Goal: Transaction & Acquisition: Purchase product/service

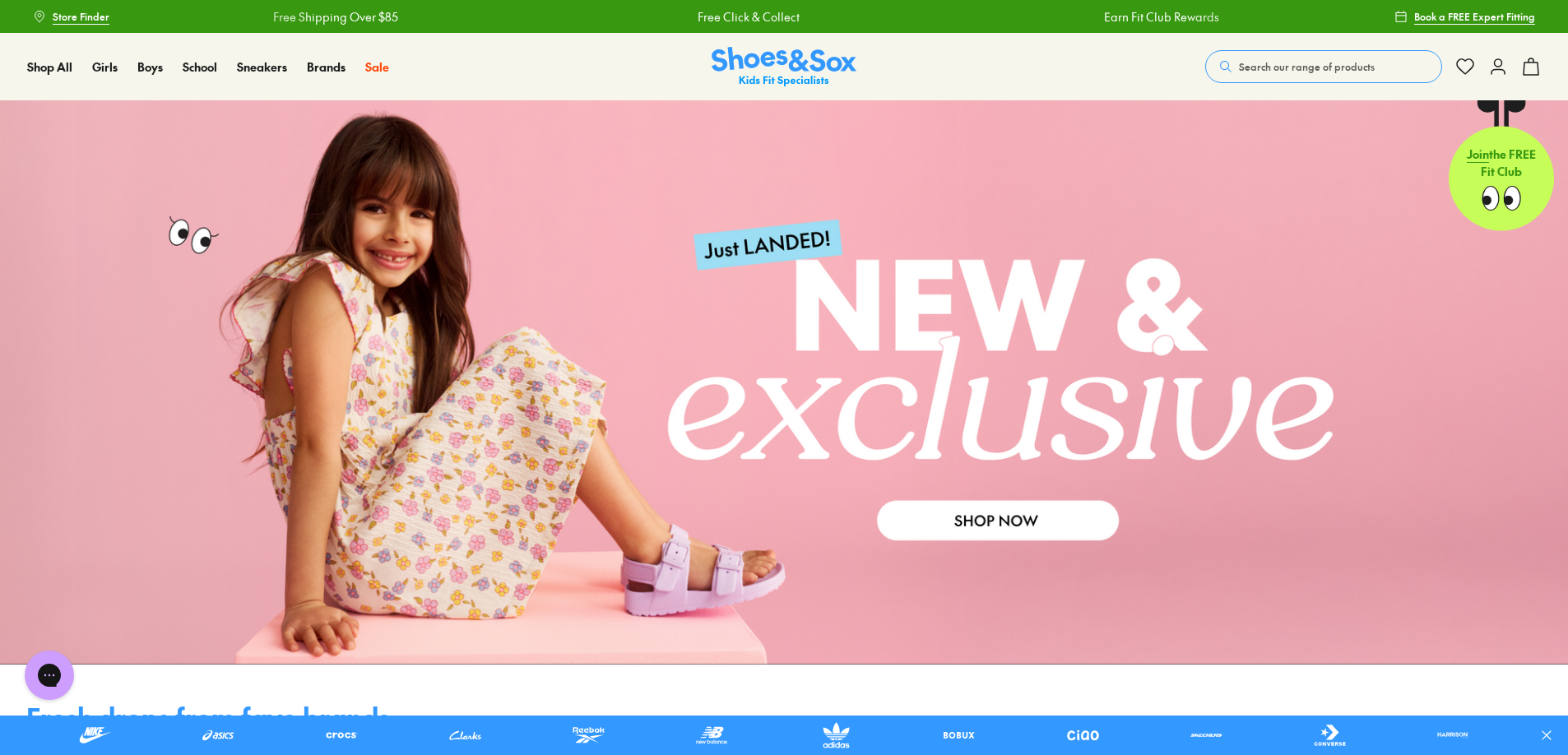
click at [1294, 61] on span "Search our range of products" at bounding box center [1307, 67] width 136 height 15
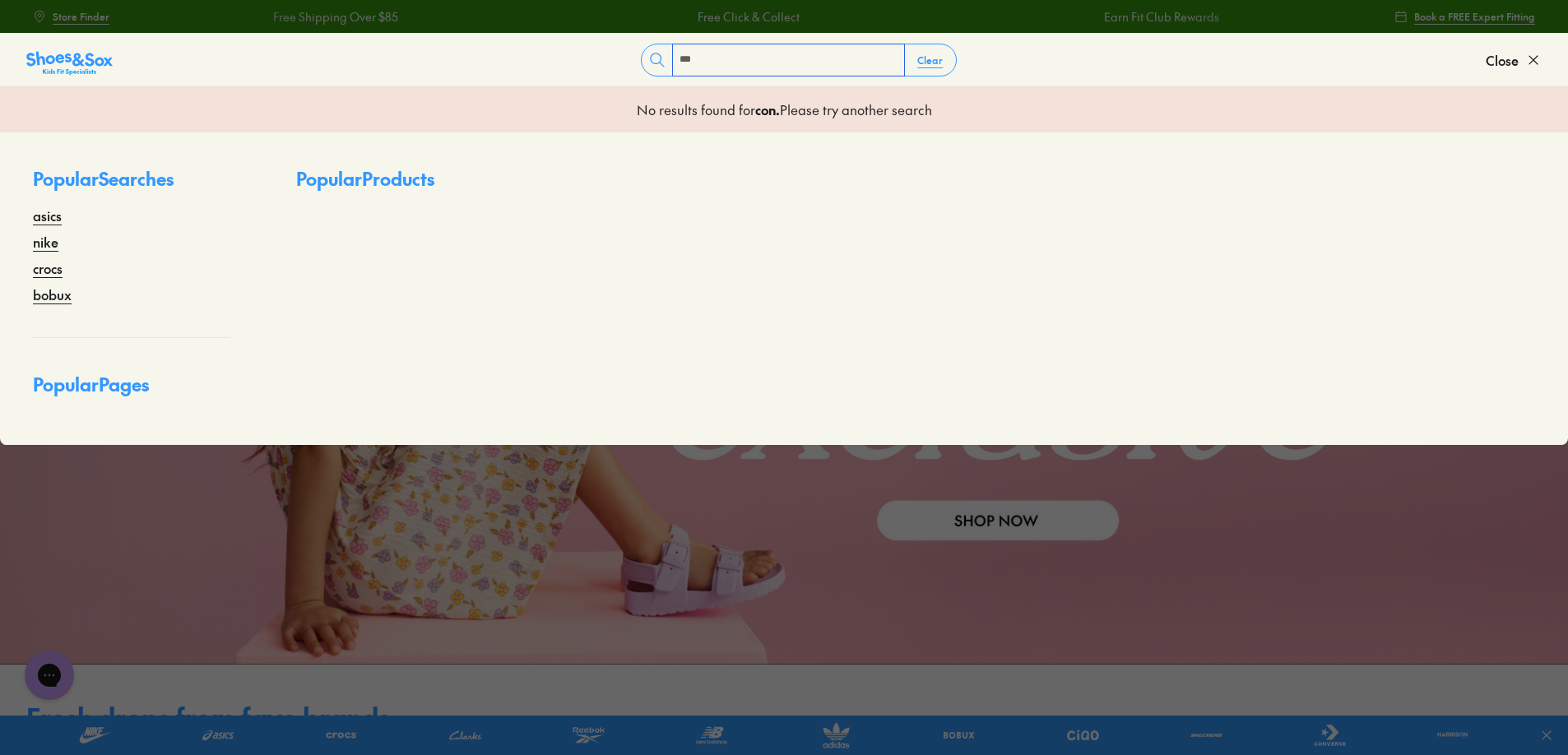
type input "********"
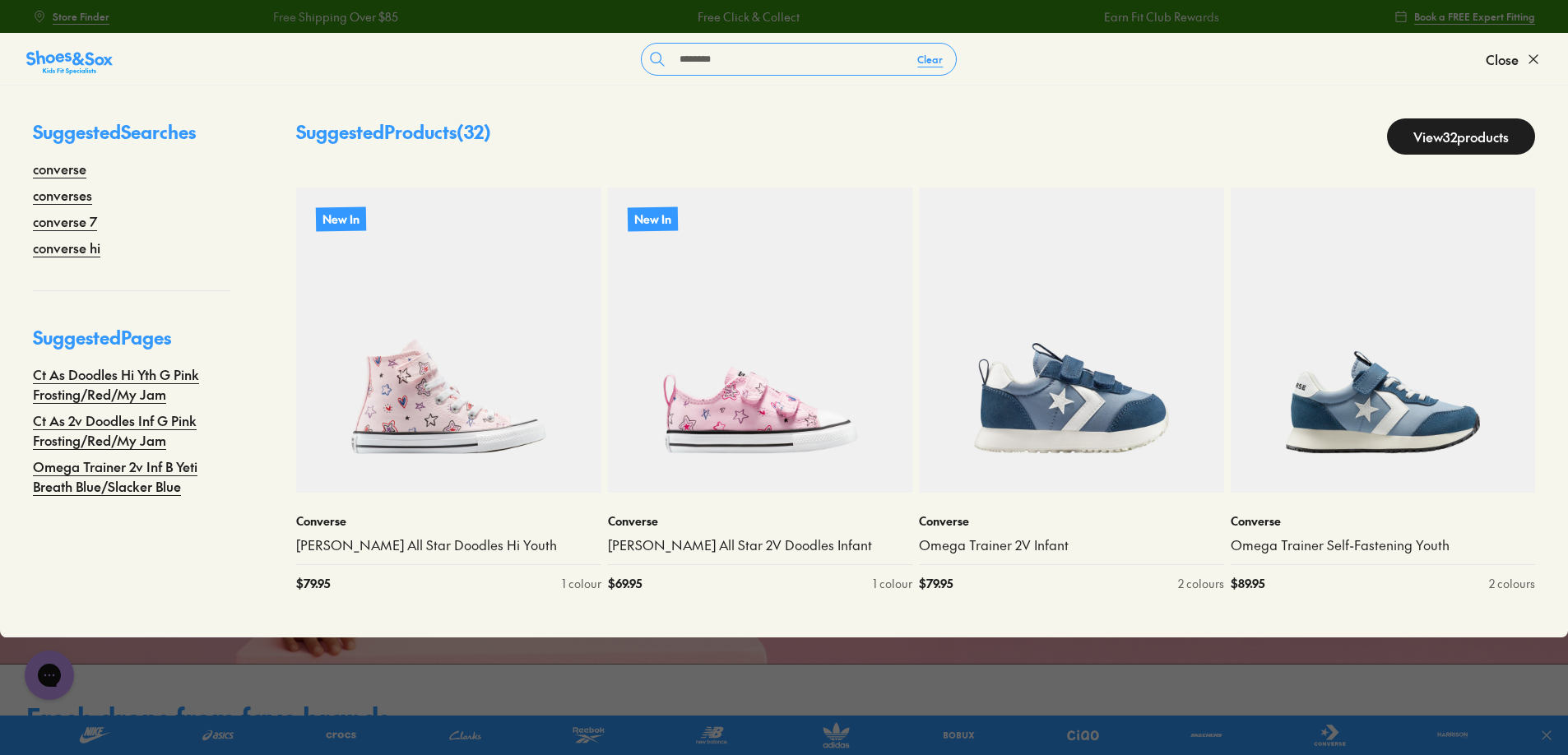
click at [1404, 127] on link "View 32 products" at bounding box center [1460, 137] width 148 height 36
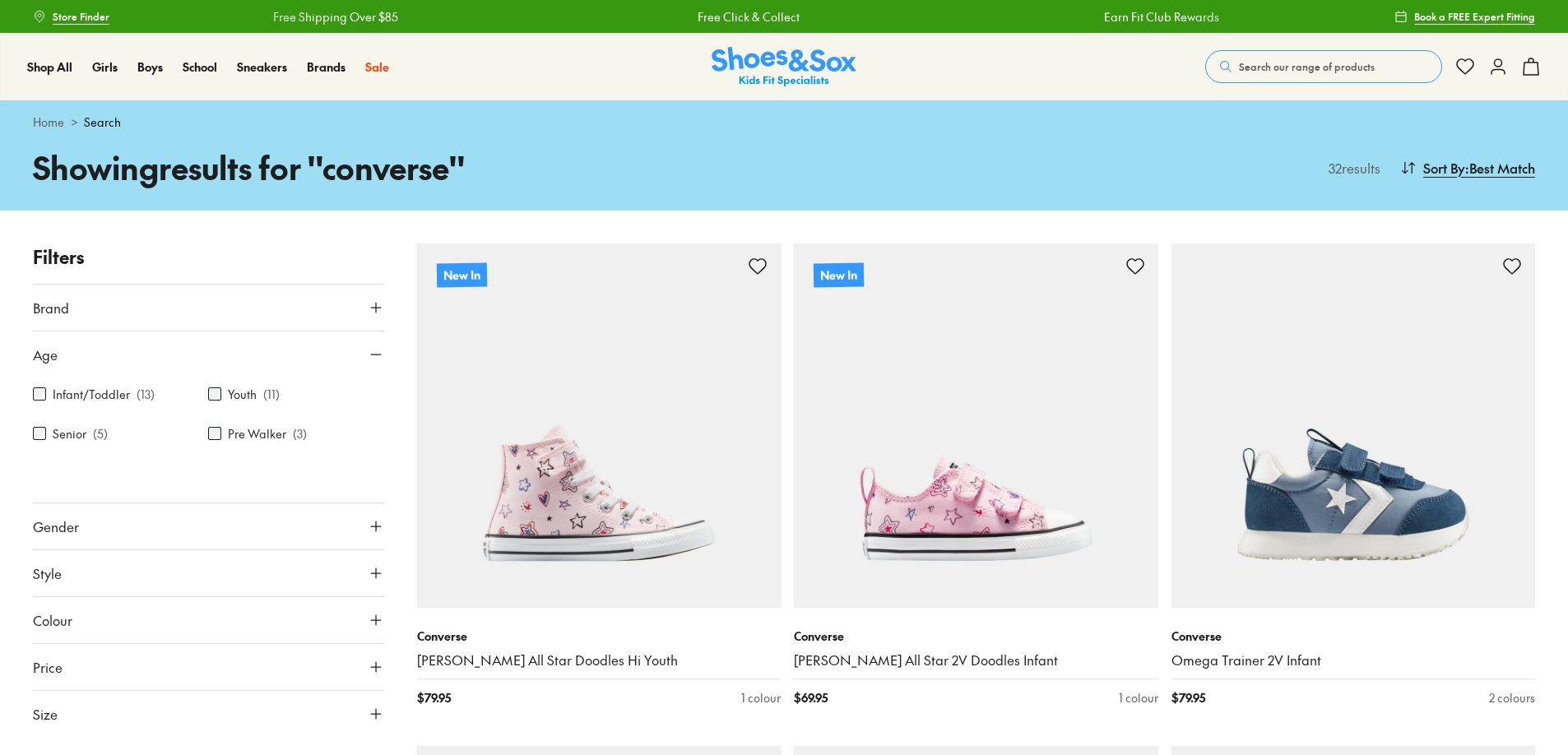
click at [124, 387] on label "Infant/Toddler" at bounding box center [92, 394] width 77 height 17
click at [140, 470] on div at bounding box center [209, 486] width 351 height 33
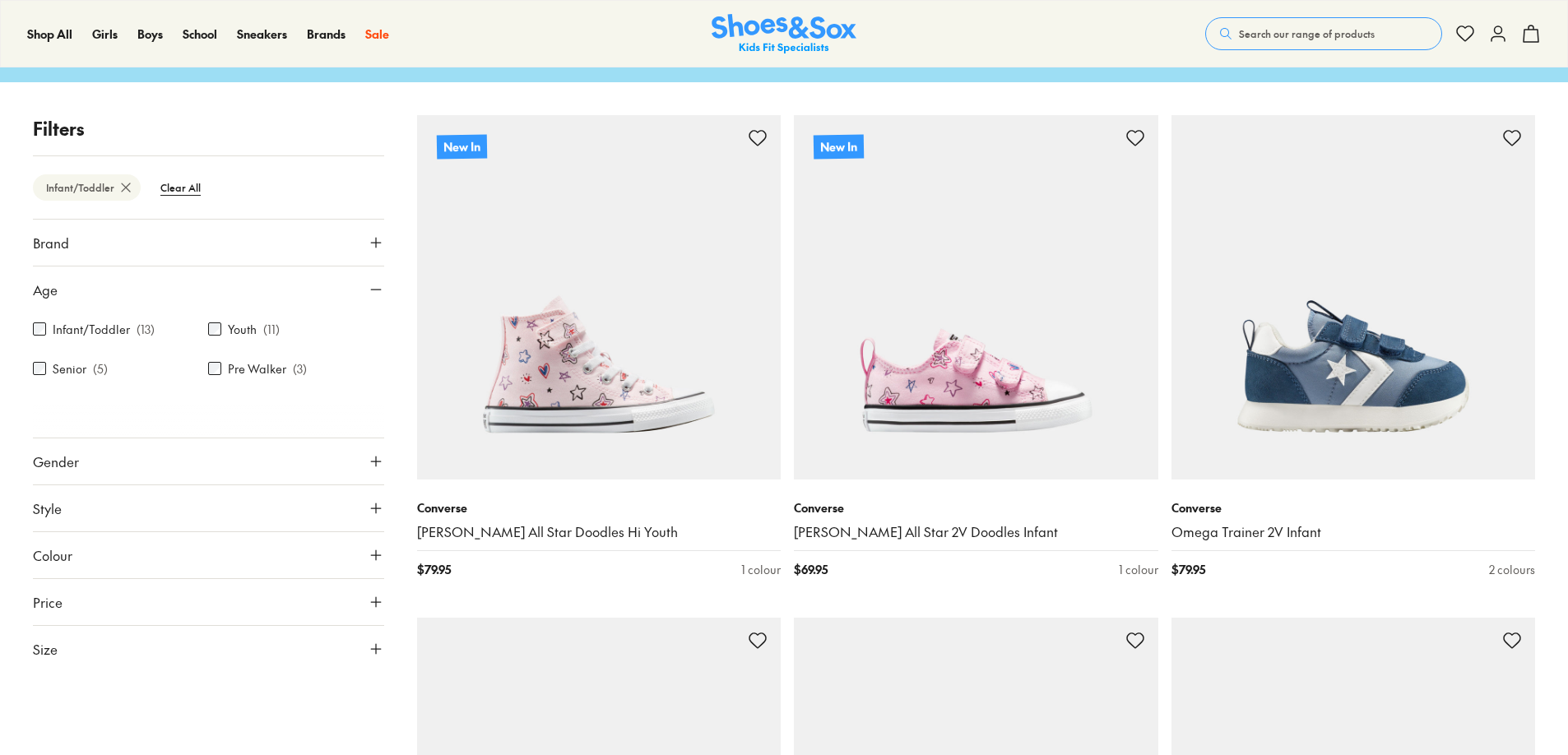
scroll to position [128, 0]
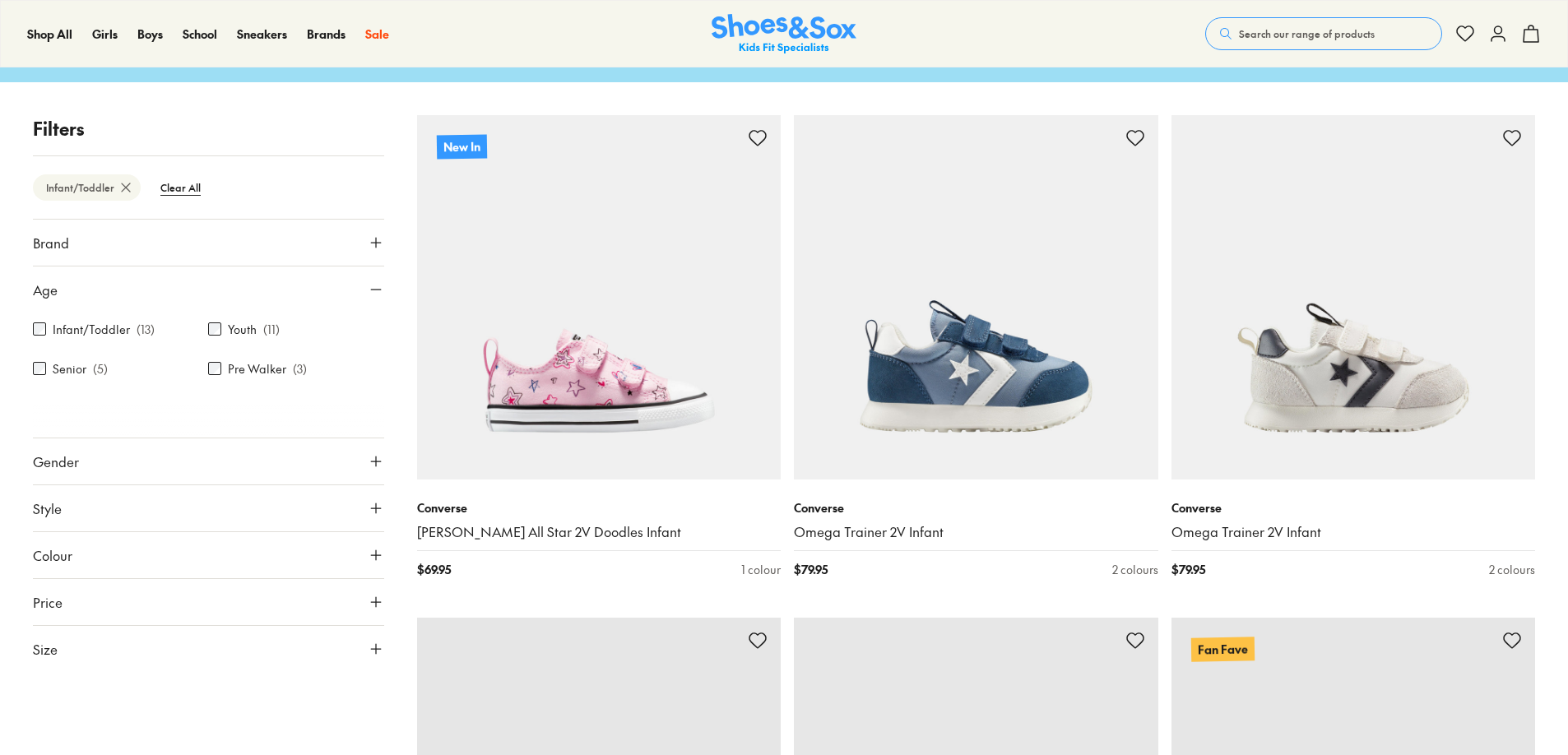
click at [160, 284] on button "Age" at bounding box center [209, 289] width 351 height 46
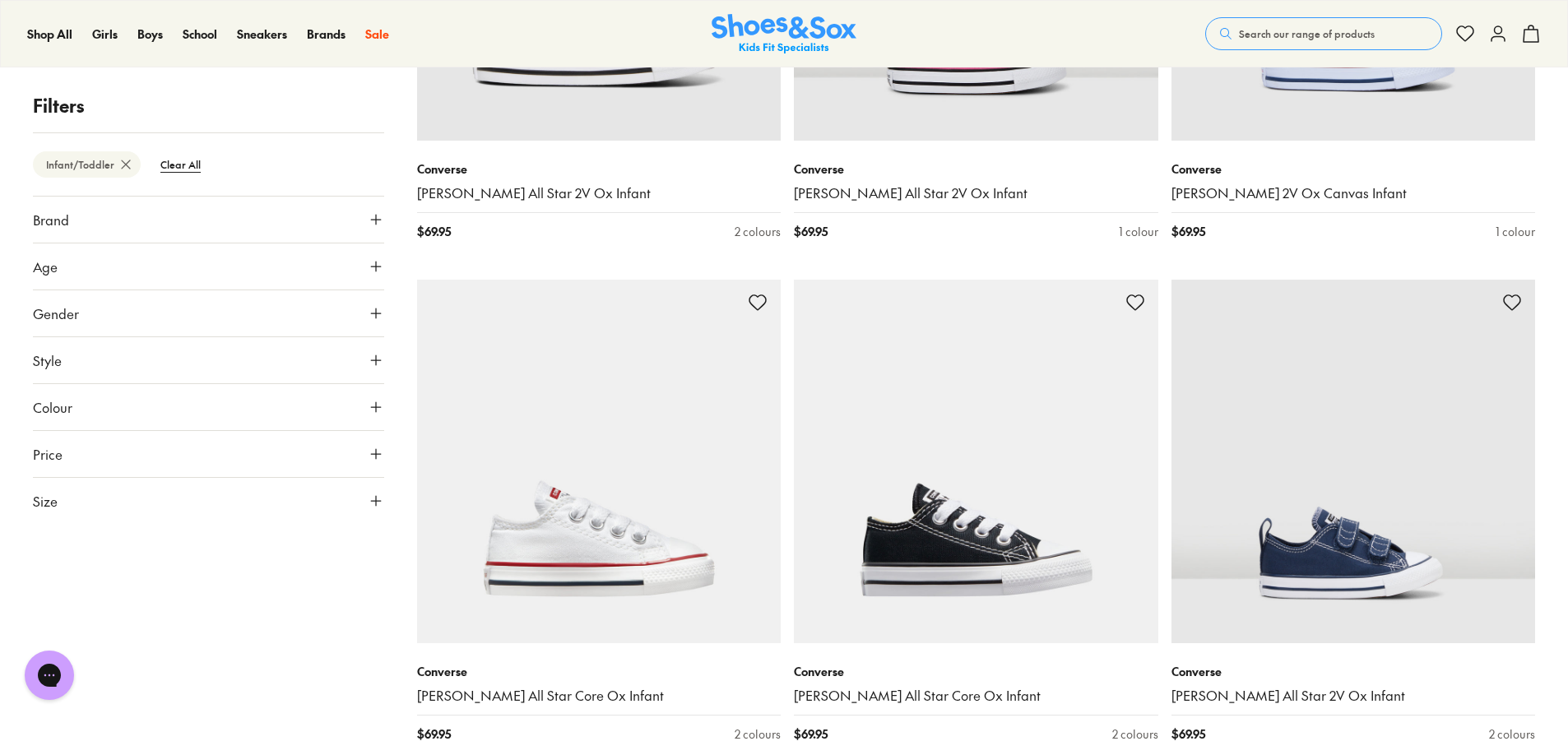
scroll to position [1033, 0]
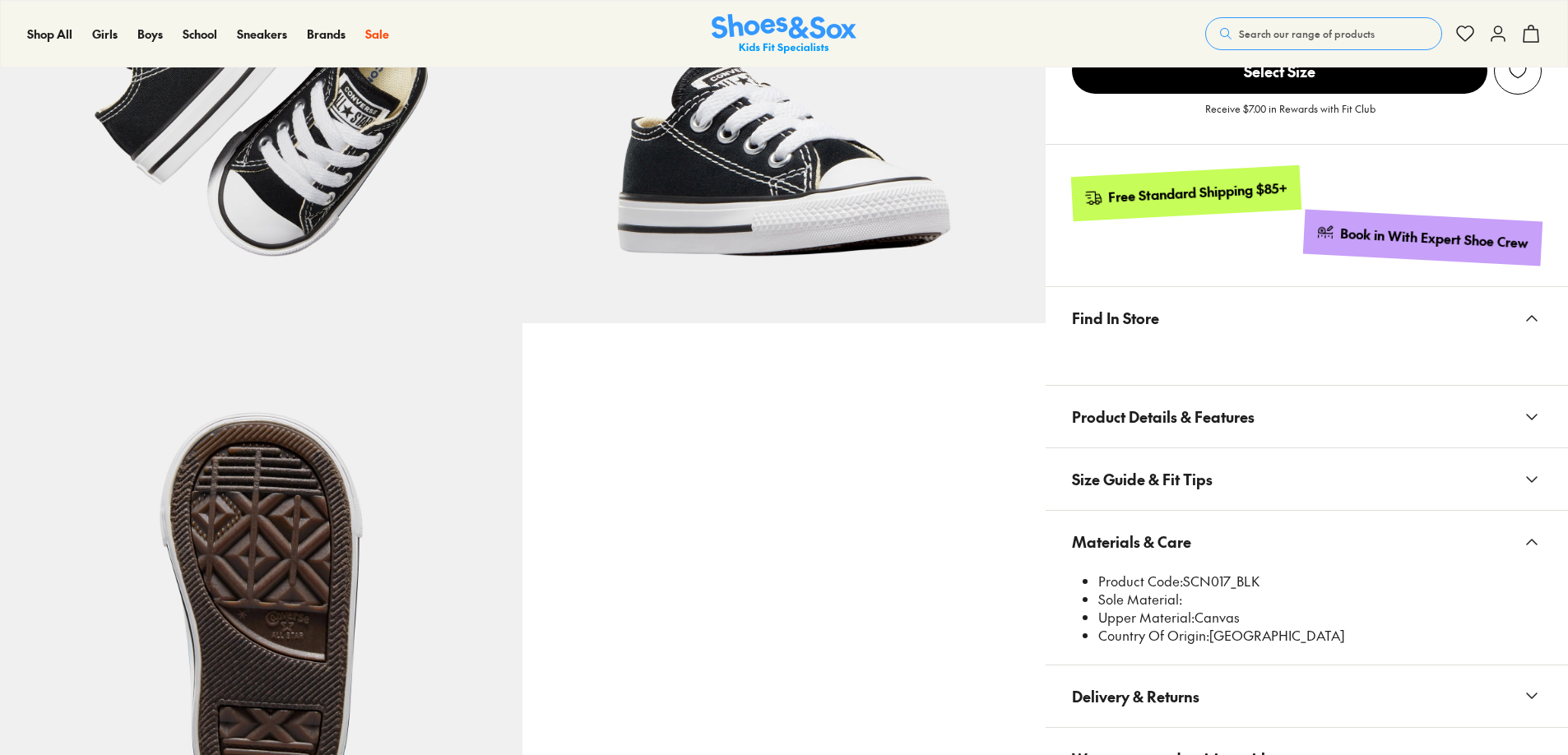
scroll to position [823, 0]
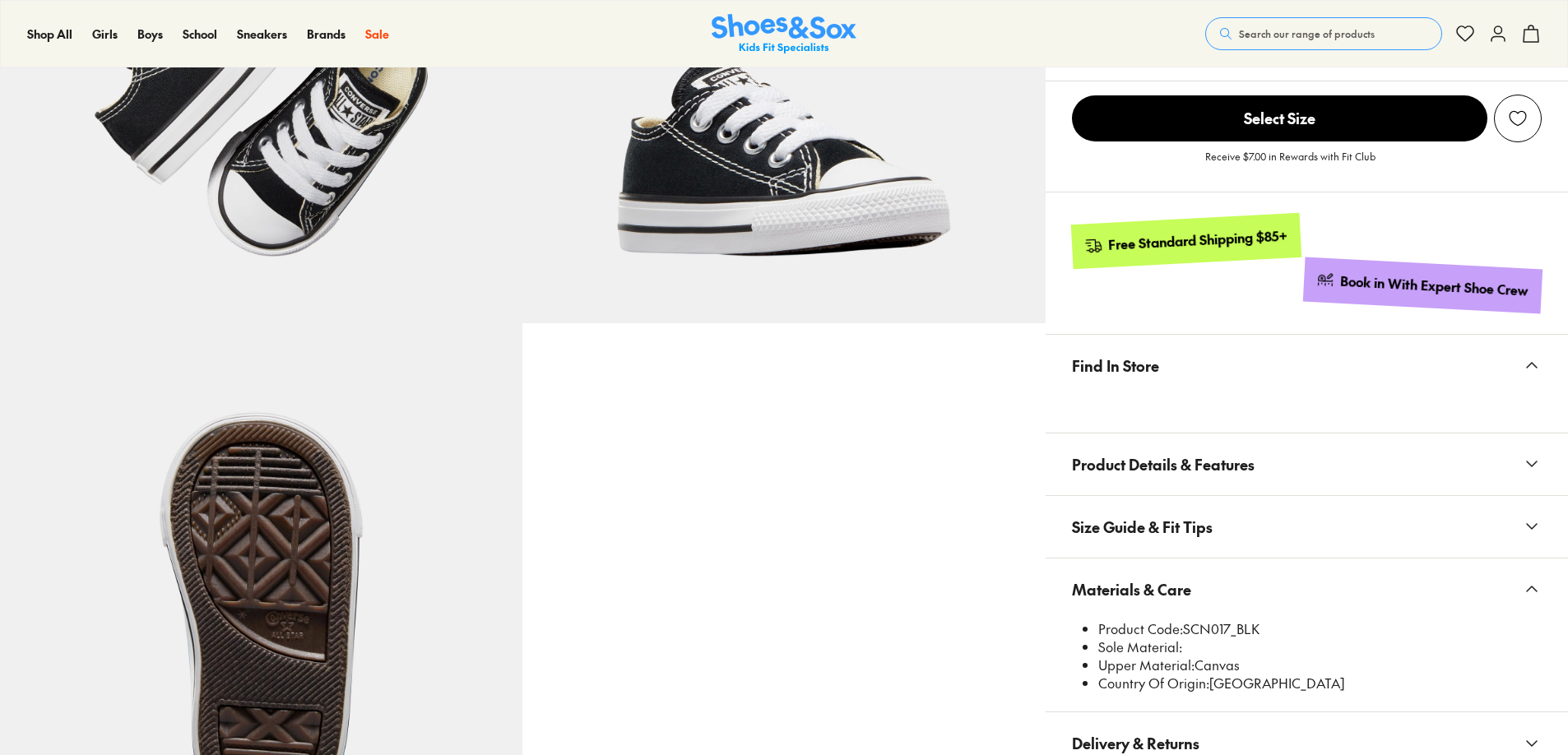
click at [1187, 565] on span "Materials & Care" at bounding box center [1131, 589] width 119 height 48
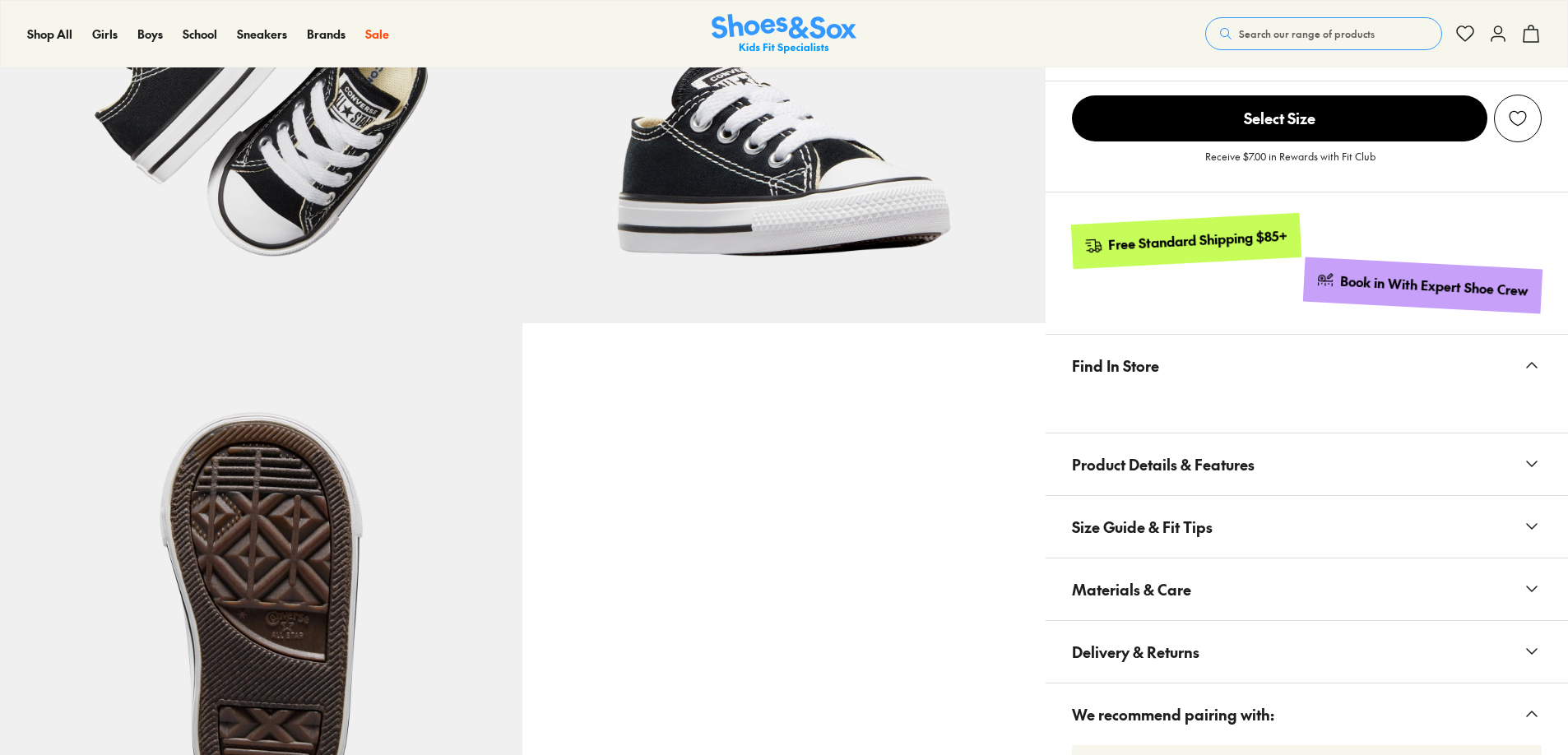
select select "*"
click at [1191, 563] on button "Materials & Care" at bounding box center [1307, 589] width 523 height 61
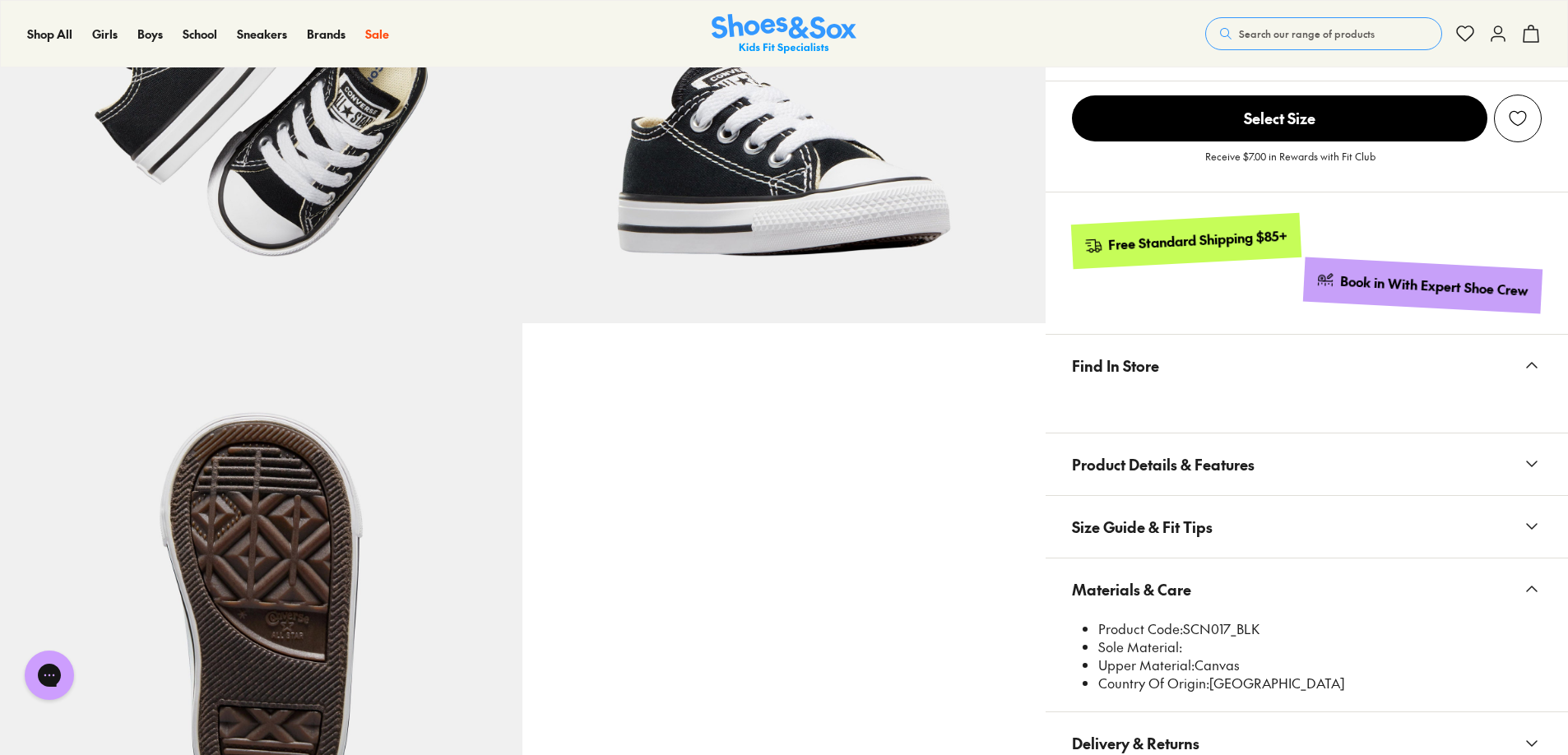
scroll to position [0, 0]
drag, startPoint x: 1186, startPoint y: 595, endPoint x: 1232, endPoint y: 589, distance: 46.4
click at [1232, 620] on li "Product Code: SCN017_BLK" at bounding box center [1320, 629] width 443 height 18
copy li "SCN017"
